Goal: Task Accomplishment & Management: Manage account settings

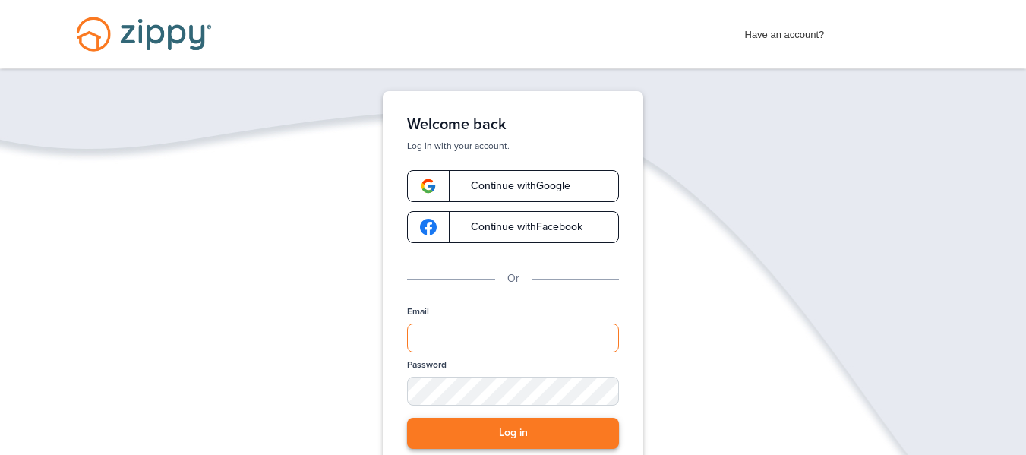
type input "**********"
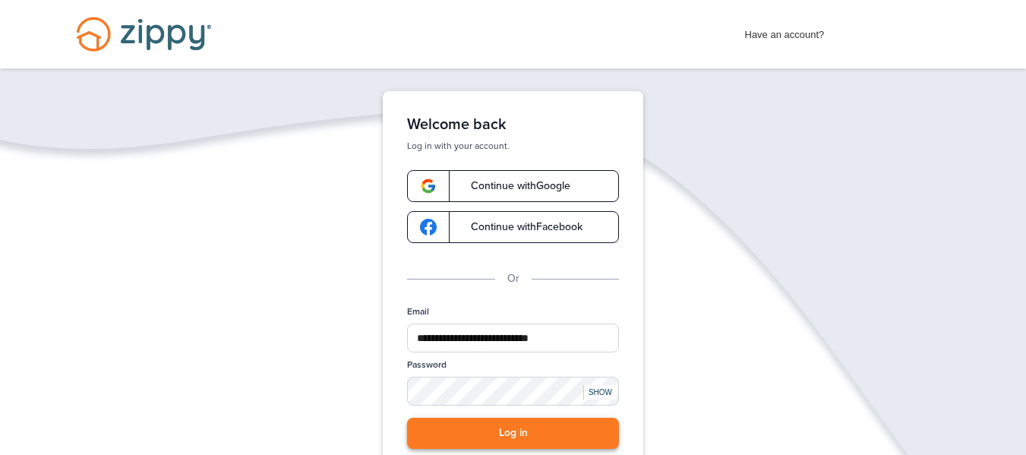
click at [564, 442] on button "Log in" at bounding box center [513, 433] width 212 height 31
